Goal: Use online tool/utility: Utilize a website feature to perform a specific function

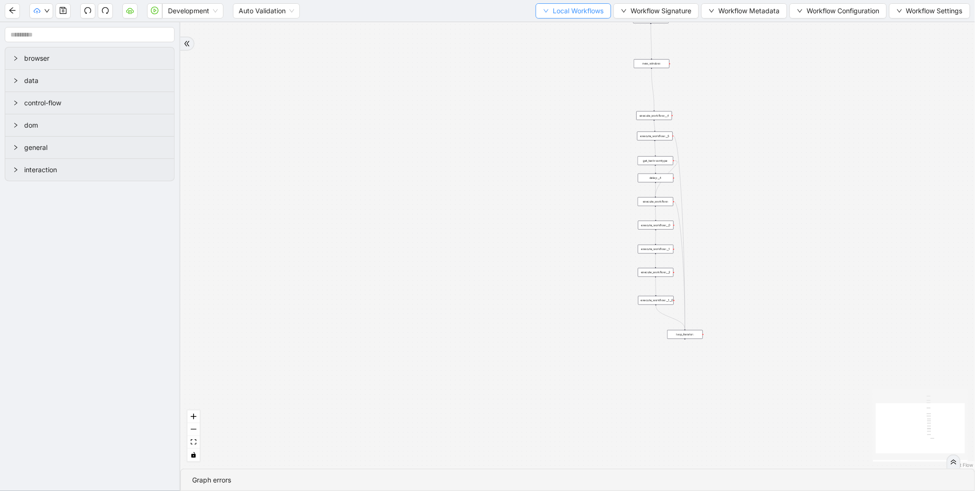
click at [559, 6] on span "Local Workflows" at bounding box center [578, 11] width 51 height 10
click at [545, 29] on span "Select" at bounding box center [569, 29] width 62 height 10
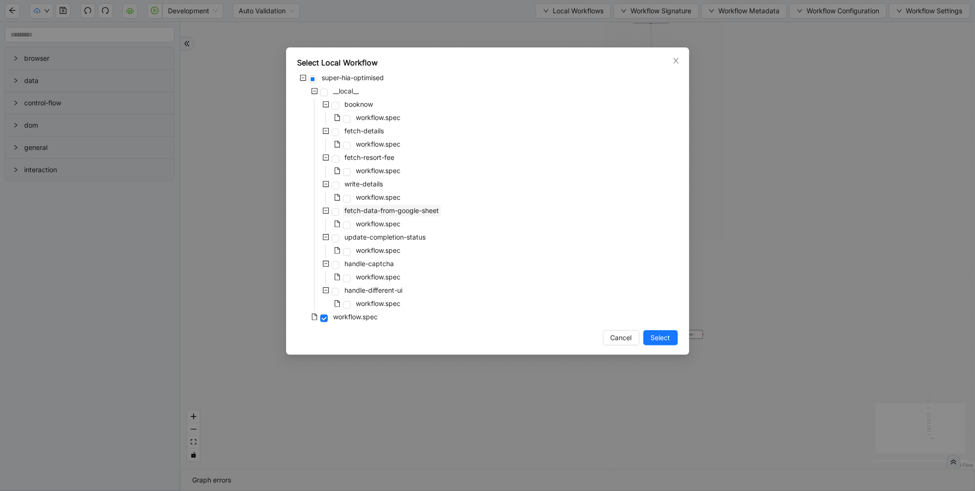
click at [401, 212] on span "fetch-data-from-google-sheet" at bounding box center [392, 210] width 94 height 8
click at [664, 338] on span "Select" at bounding box center [660, 337] width 19 height 10
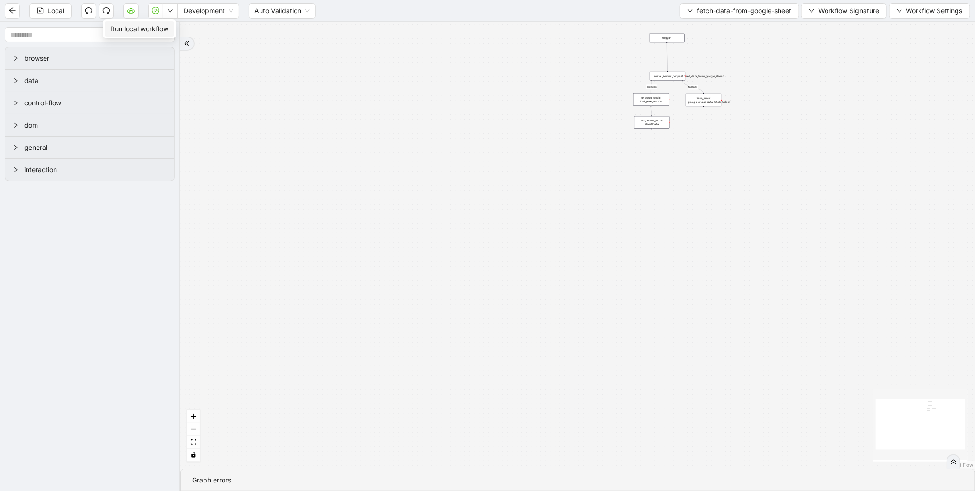
click at [163, 27] on span "Run local workflow" at bounding box center [140, 29] width 58 height 10
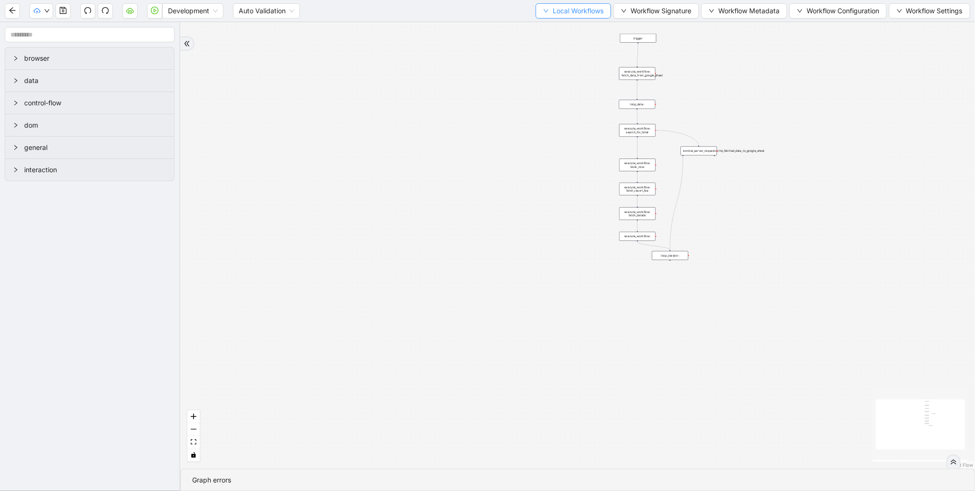
click at [561, 18] on button "Local Workflows" at bounding box center [573, 10] width 75 height 15
click at [554, 29] on span "Select" at bounding box center [569, 29] width 62 height 10
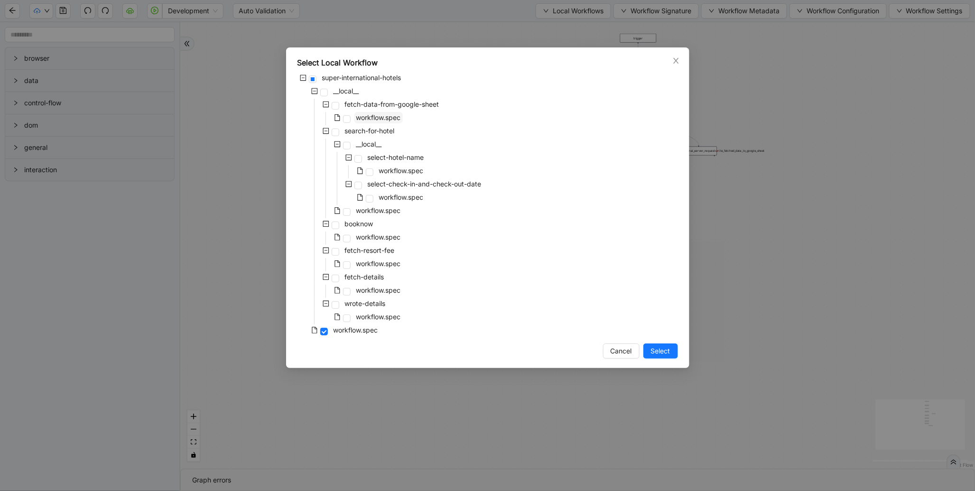
click at [387, 119] on span "workflow.spec" at bounding box center [378, 117] width 45 height 8
click at [658, 354] on span "Select" at bounding box center [660, 351] width 19 height 10
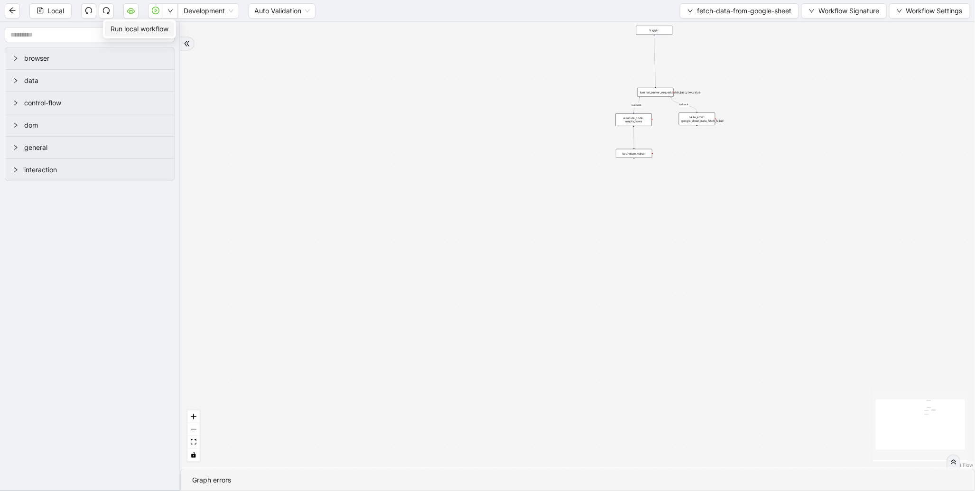
click at [163, 24] on span "Run local workflow" at bounding box center [140, 29] width 58 height 10
drag, startPoint x: 378, startPoint y: 35, endPoint x: 324, endPoint y: 99, distance: 83.5
click at [324, 99] on div "fallback success trigger raise_error: google_sheet_data_fetch_failed luminai_se…" at bounding box center [577, 245] width 794 height 446
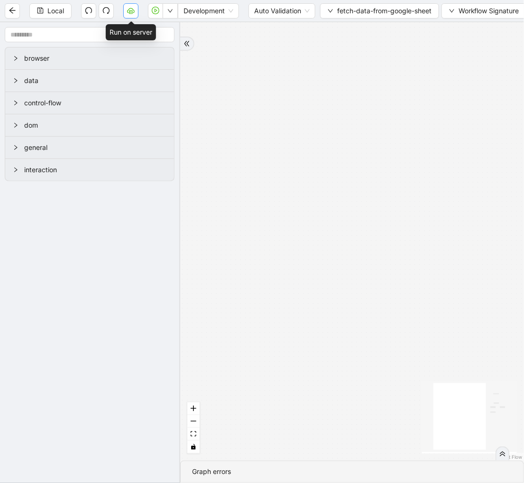
click at [129, 15] on button "button" at bounding box center [130, 10] width 15 height 15
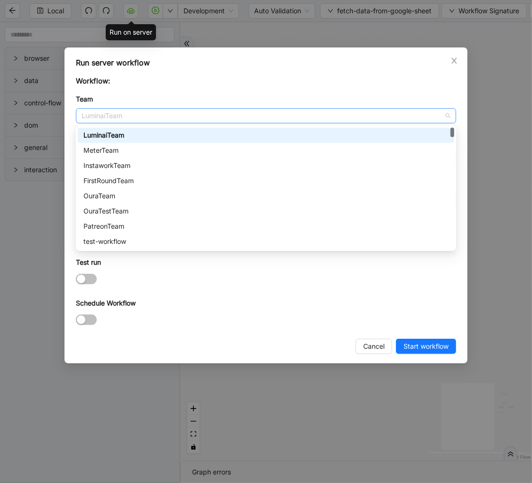
click at [170, 110] on span "LuminaiTeam" at bounding box center [266, 116] width 369 height 14
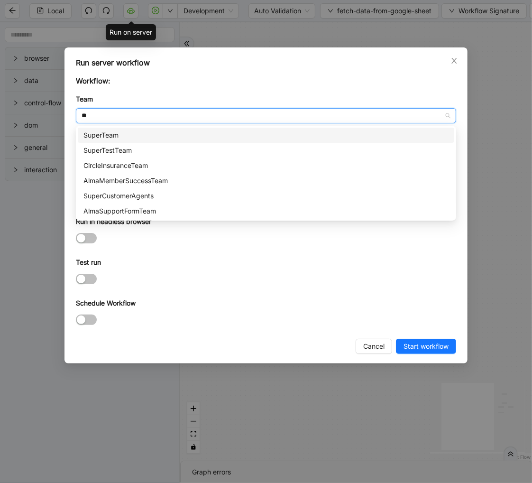
type input "***"
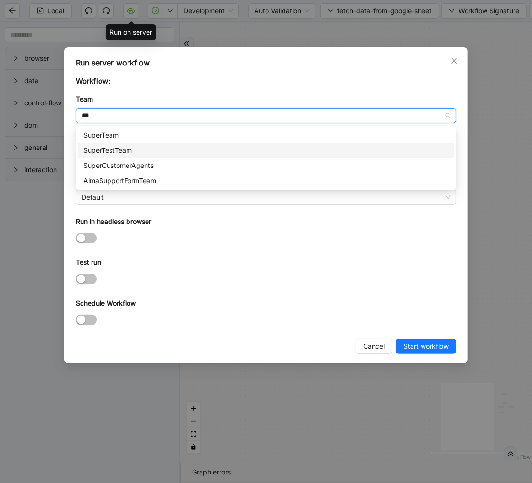
click at [149, 153] on div "SuperTestTeam" at bounding box center [265, 150] width 365 height 10
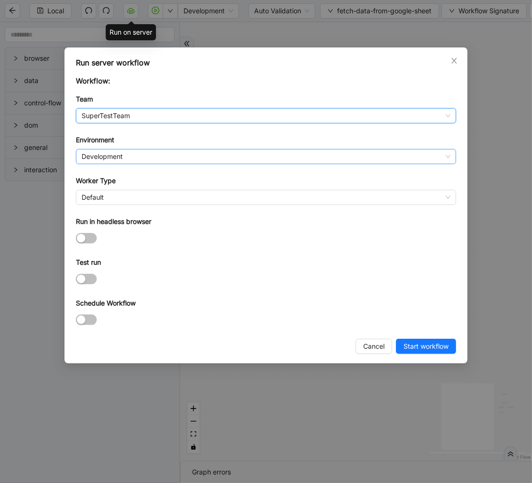
click at [125, 160] on span "Development" at bounding box center [266, 156] width 369 height 14
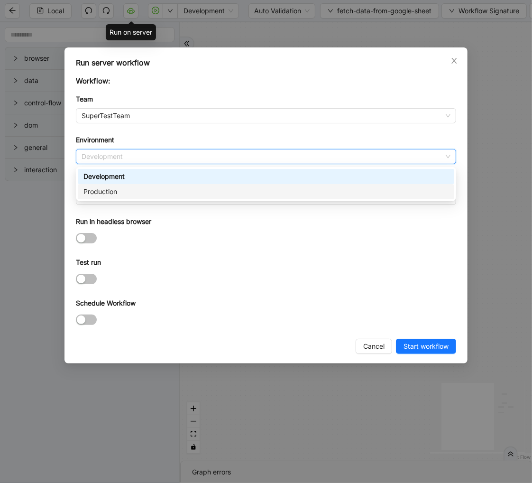
click at [112, 194] on div "Production" at bounding box center [265, 191] width 365 height 10
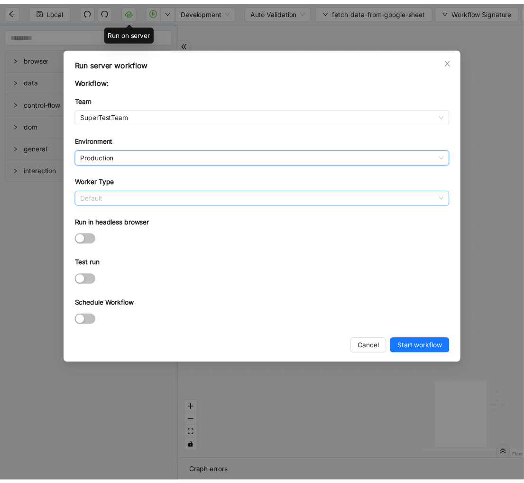
scroll to position [136, 0]
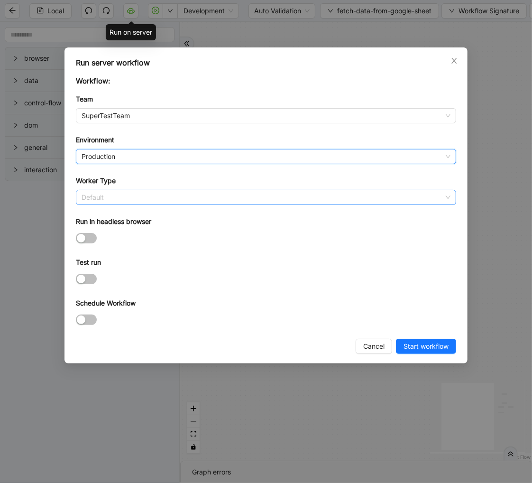
click at [107, 201] on span "Default" at bounding box center [266, 197] width 369 height 14
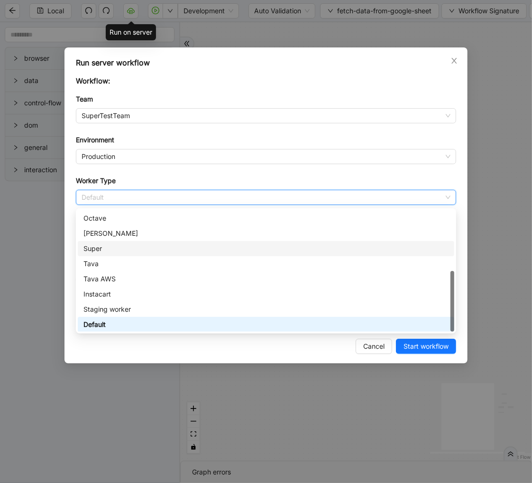
click at [101, 243] on div "Super" at bounding box center [265, 248] width 365 height 10
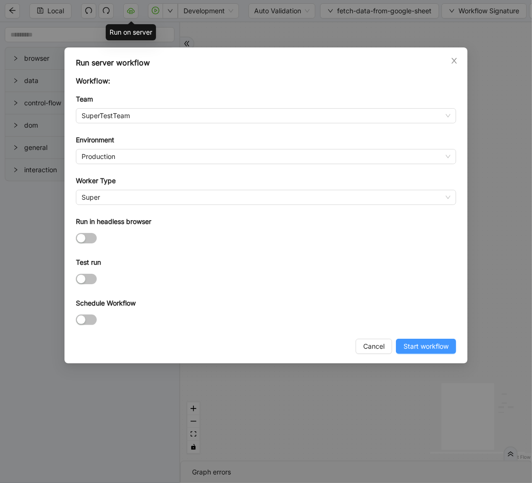
click at [409, 344] on span "Start workflow" at bounding box center [426, 346] width 45 height 10
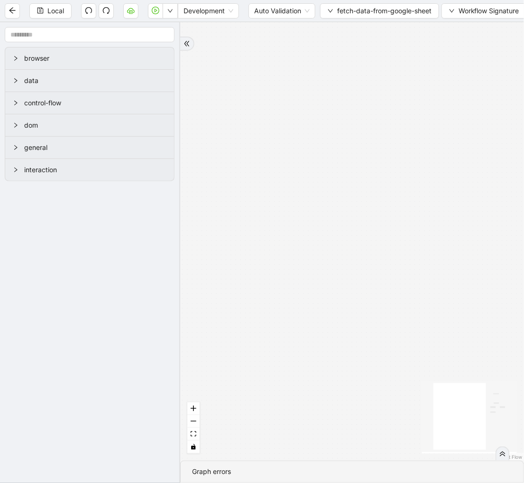
click at [305, 67] on div "fallback success trigger raise_error: google_sheet_data_fetch_failed luminai_se…" at bounding box center [352, 241] width 344 height 438
